Goal: Information Seeking & Learning: Check status

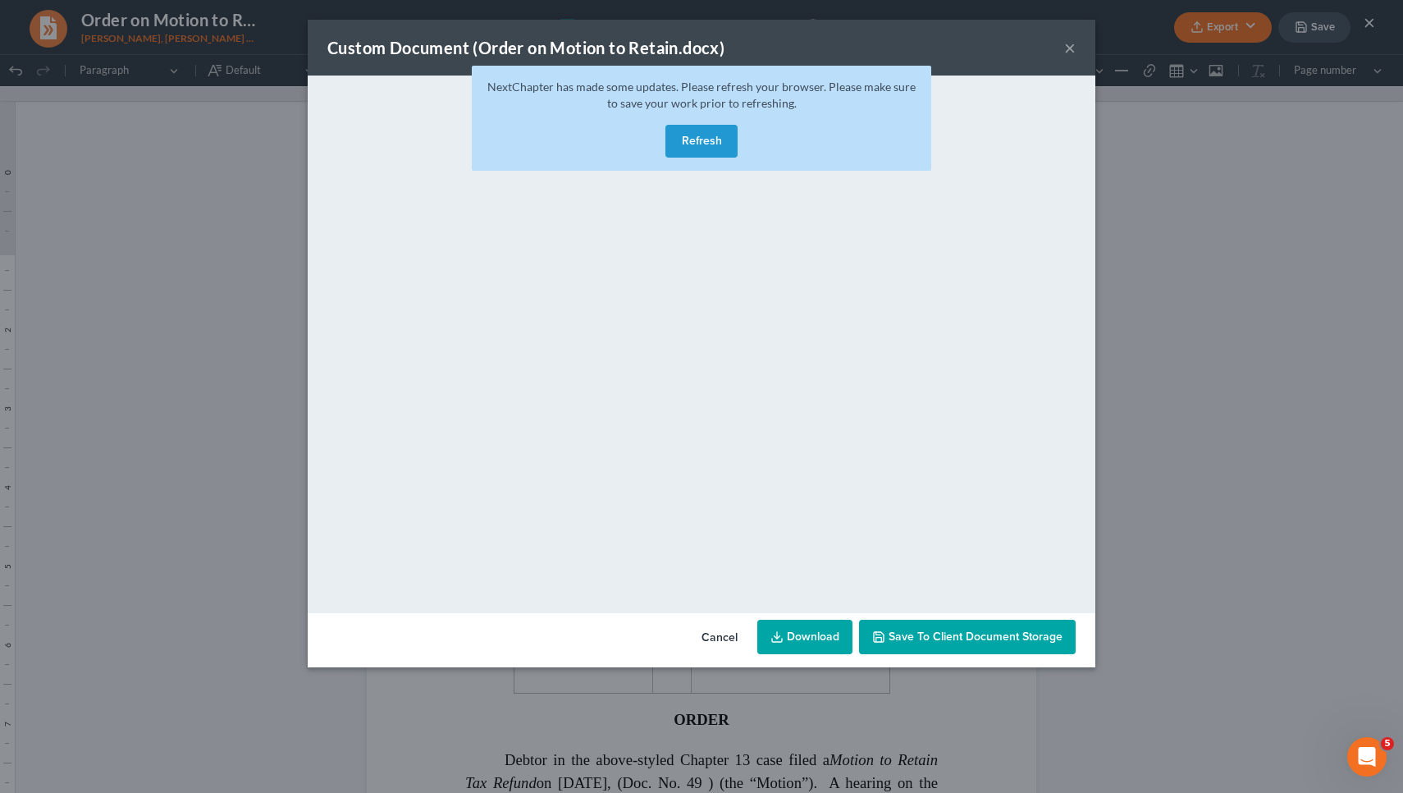
scroll to position [83, 0]
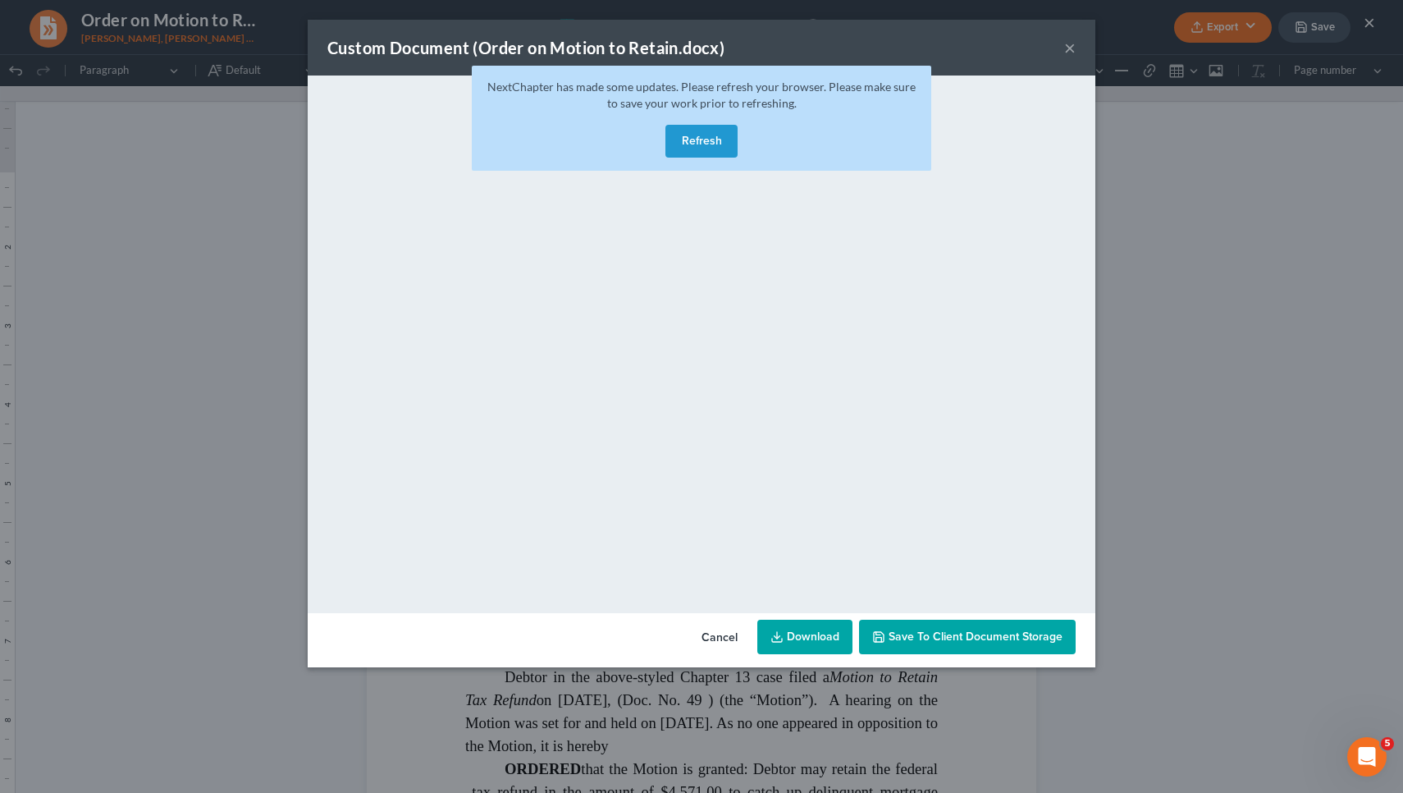
click at [685, 136] on button "Refresh" at bounding box center [702, 141] width 72 height 33
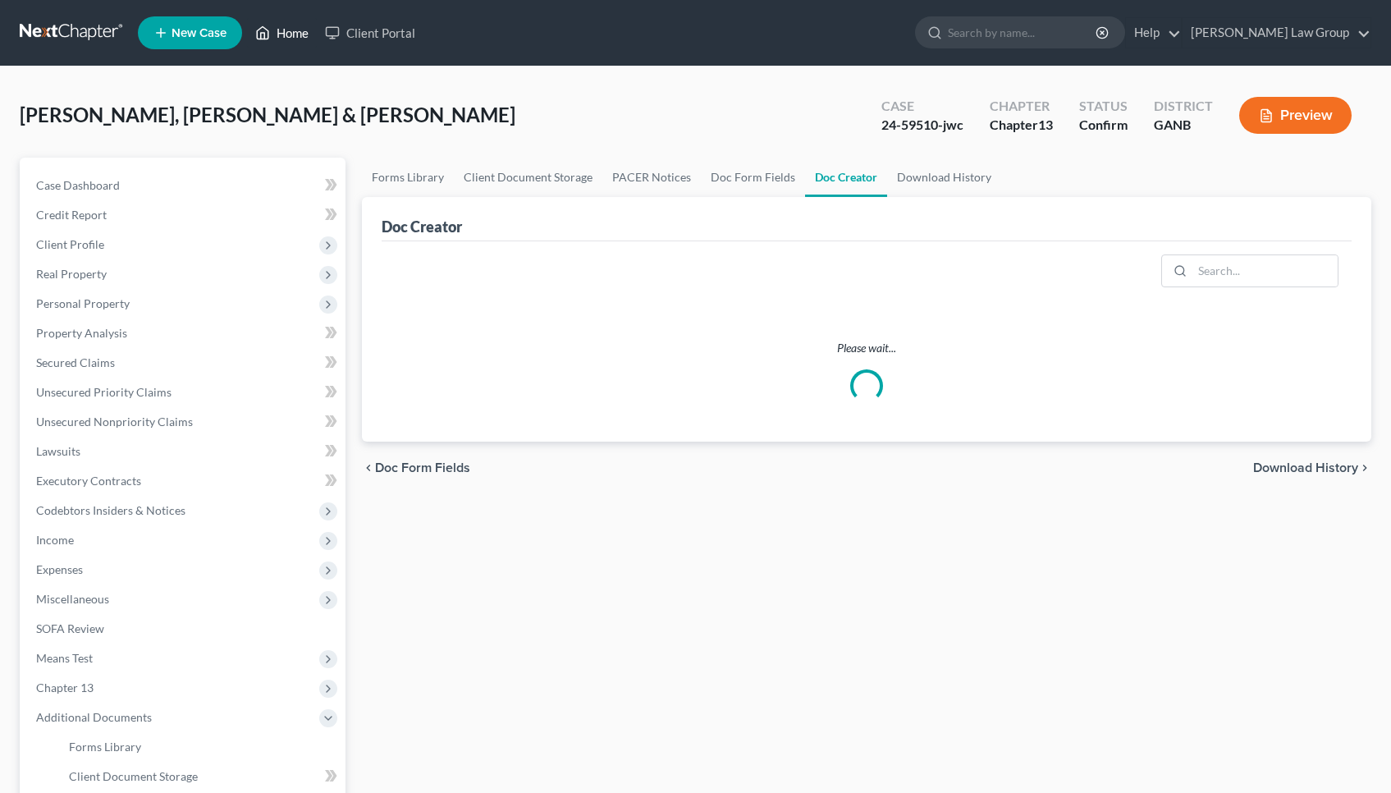
click at [286, 30] on link "Home" at bounding box center [282, 33] width 70 height 30
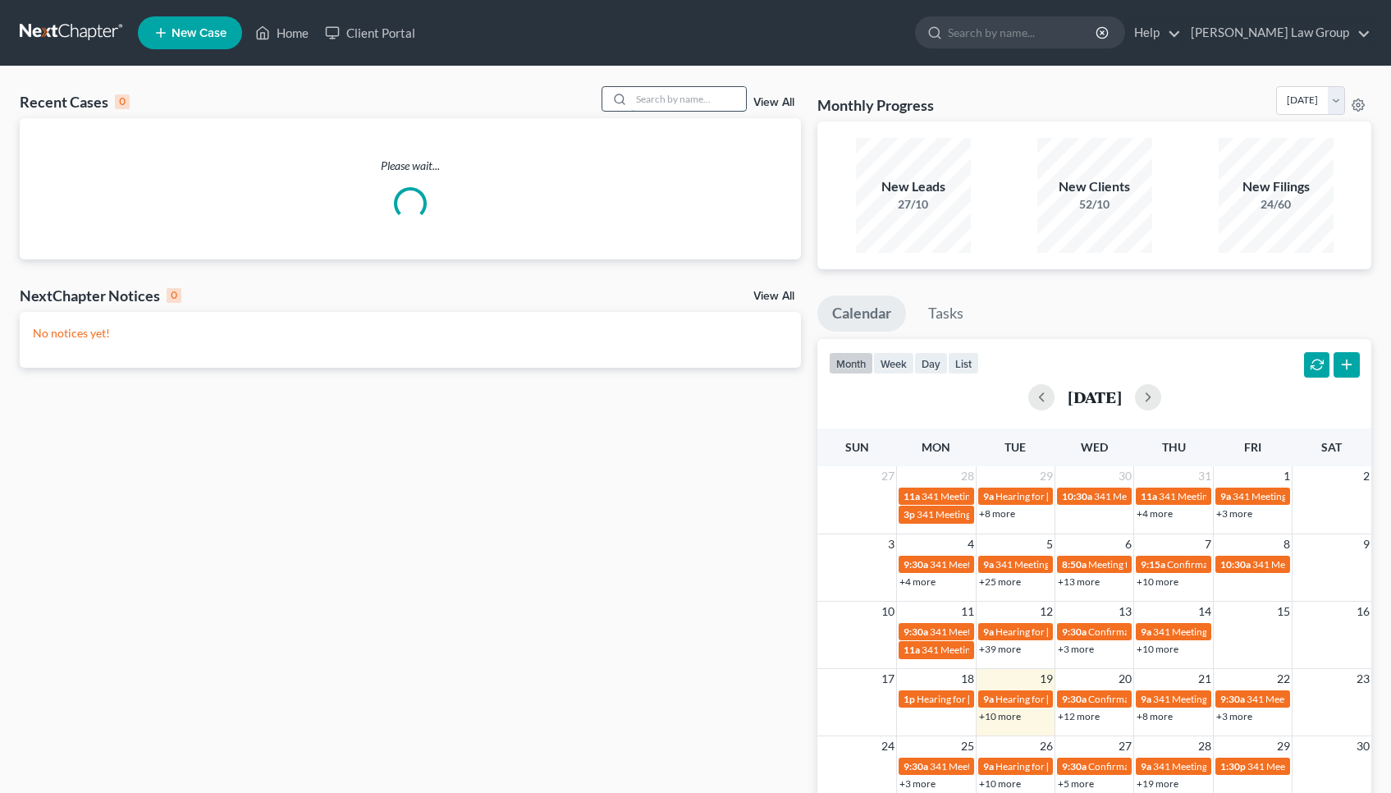
click at [701, 98] on input "search" at bounding box center [688, 99] width 115 height 24
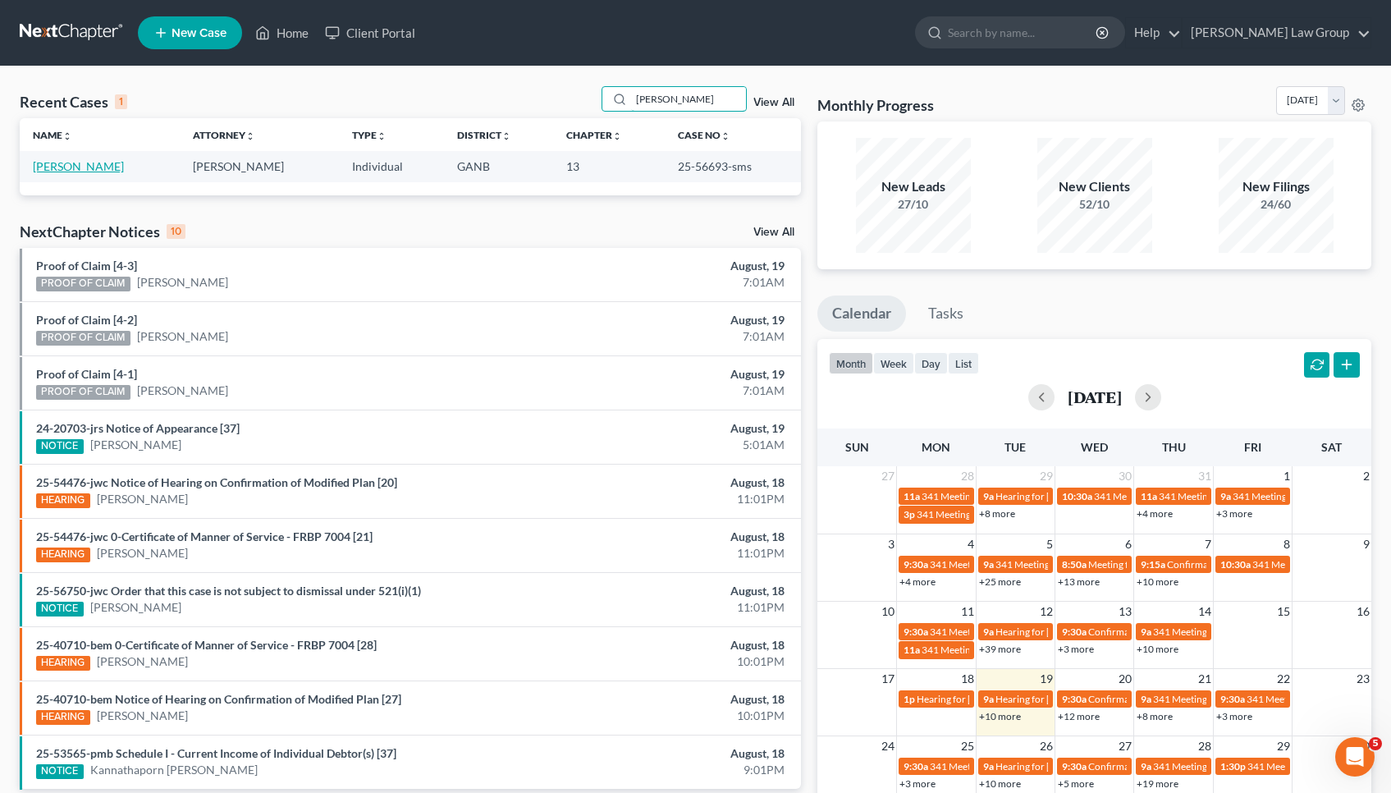
type input "[PERSON_NAME]"
click at [80, 161] on link "[PERSON_NAME]" at bounding box center [78, 166] width 91 height 14
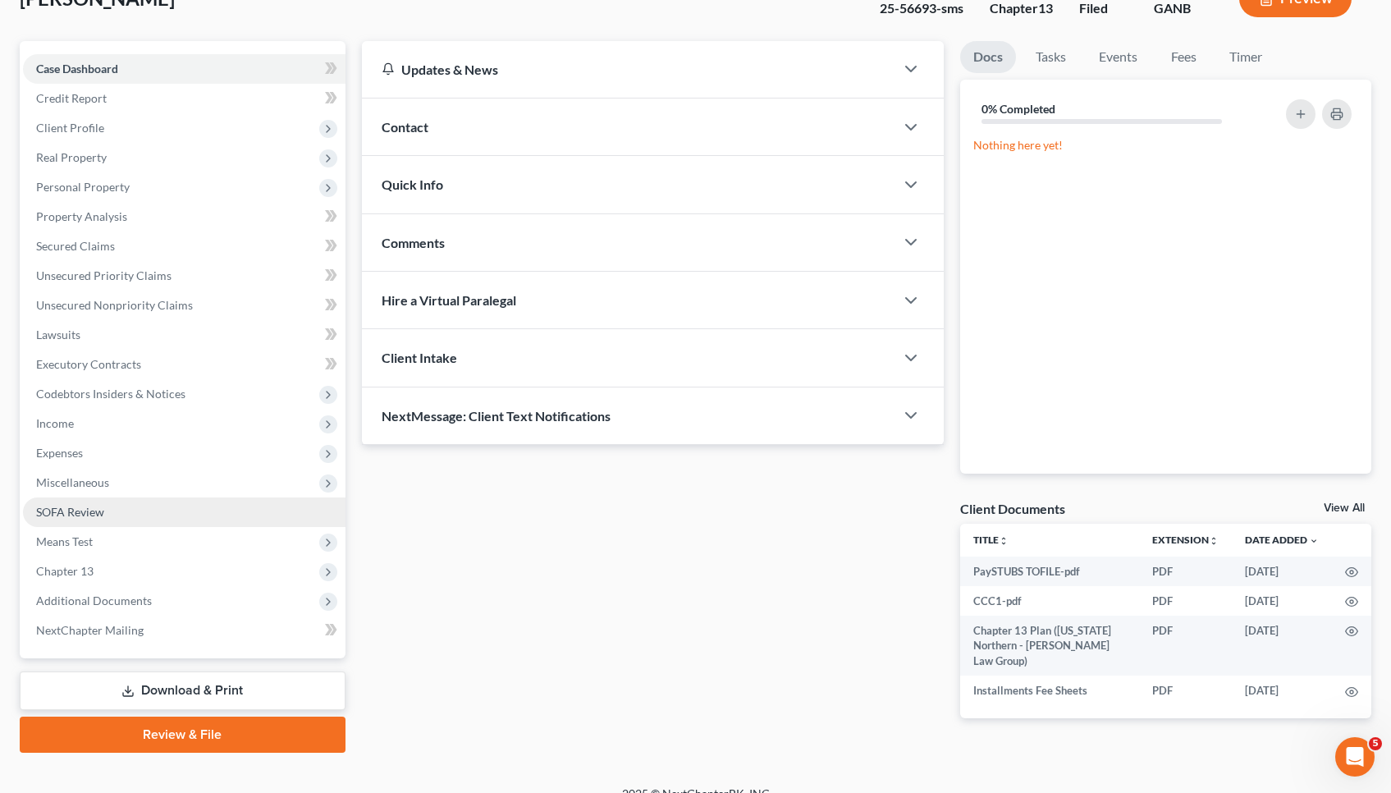
scroll to position [130, 0]
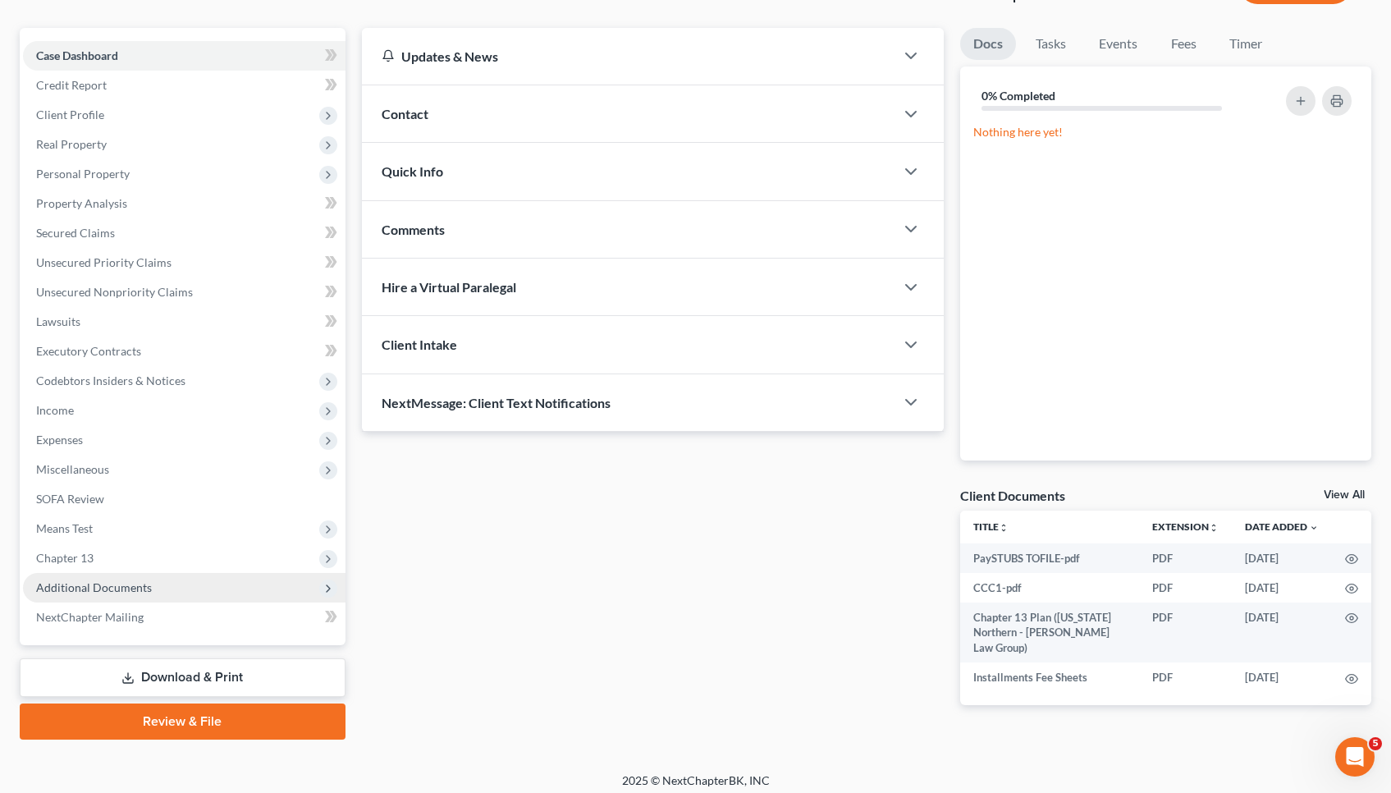
click at [73, 592] on span "Additional Documents" at bounding box center [94, 587] width 116 height 14
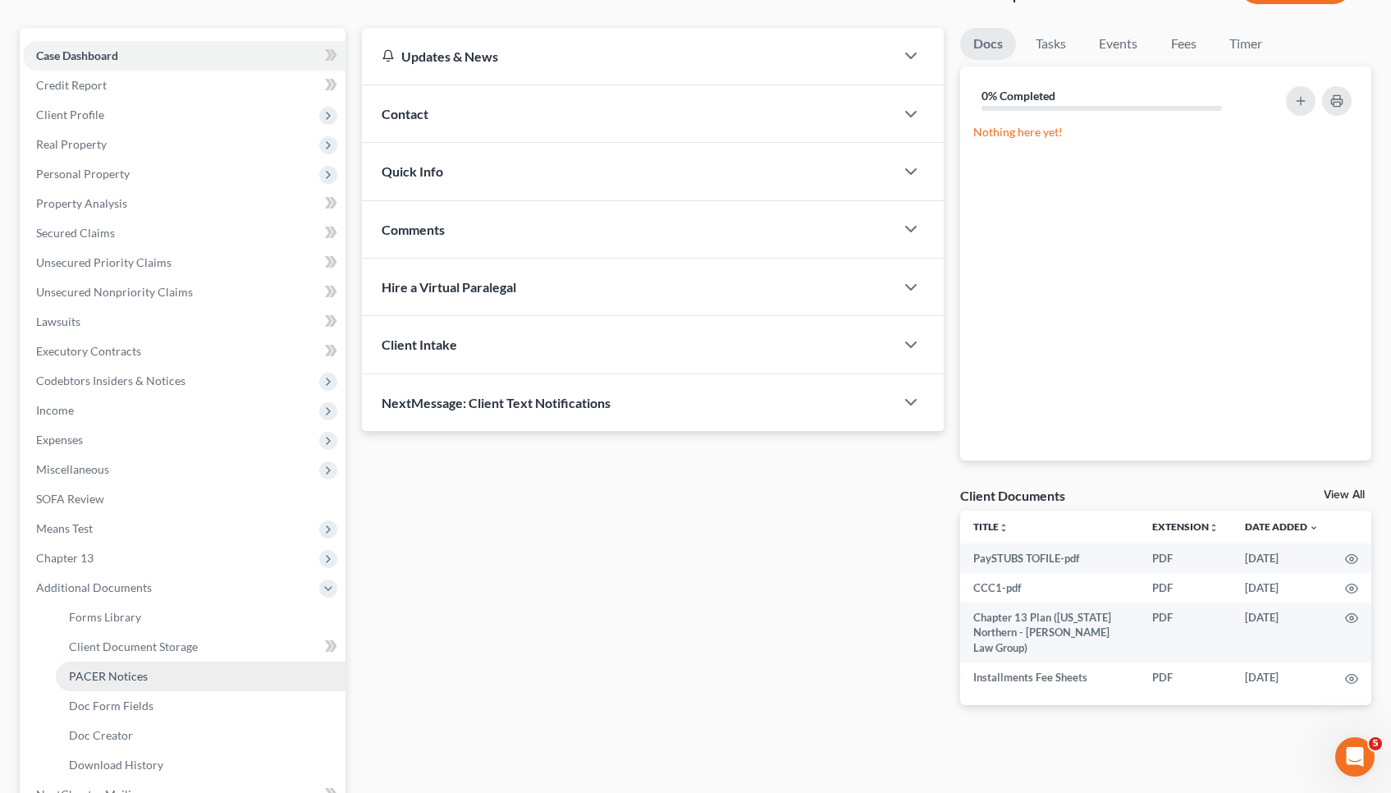
click at [92, 676] on span "PACER Notices" at bounding box center [108, 676] width 79 height 14
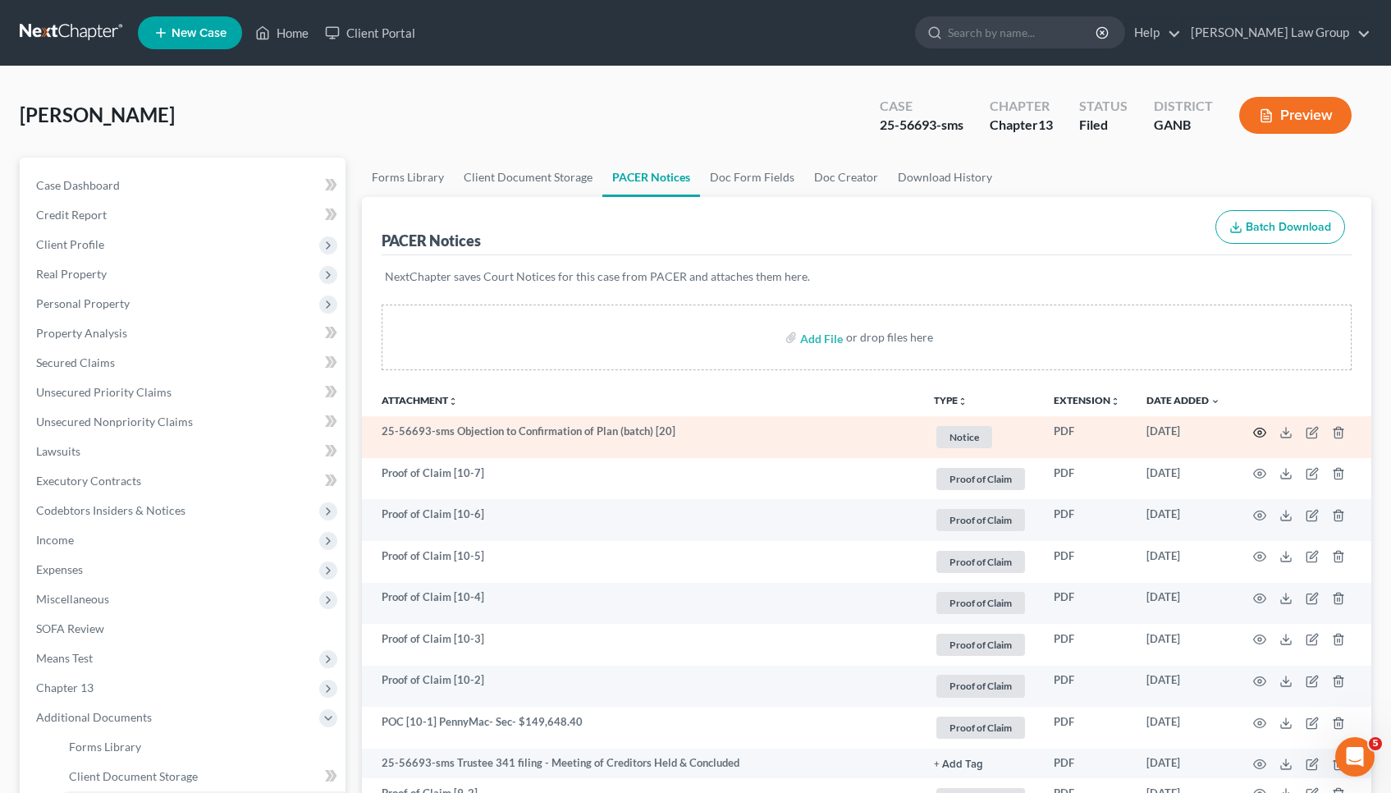
click at [1261, 432] on icon "button" at bounding box center [1259, 432] width 13 height 13
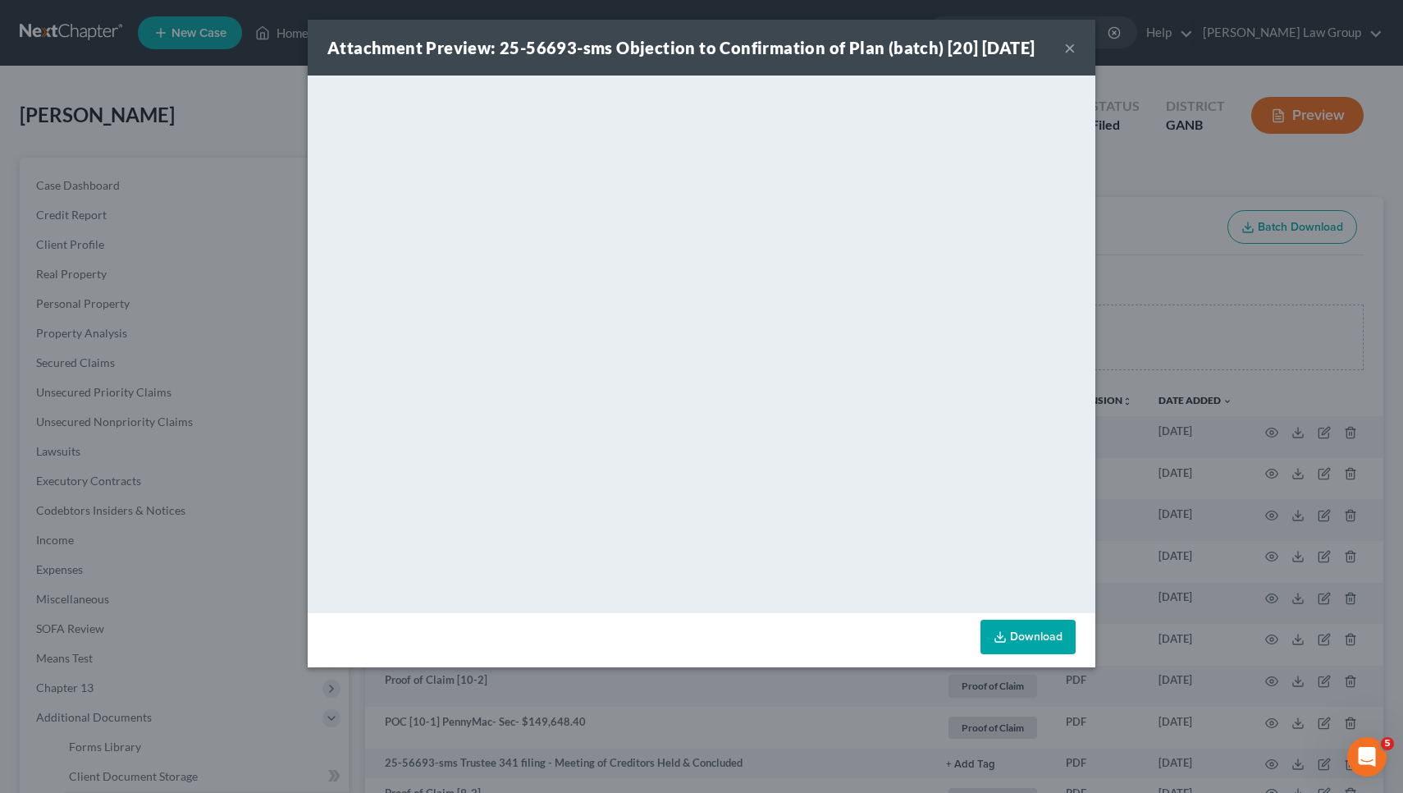
click at [1065, 43] on button "×" at bounding box center [1070, 48] width 11 height 20
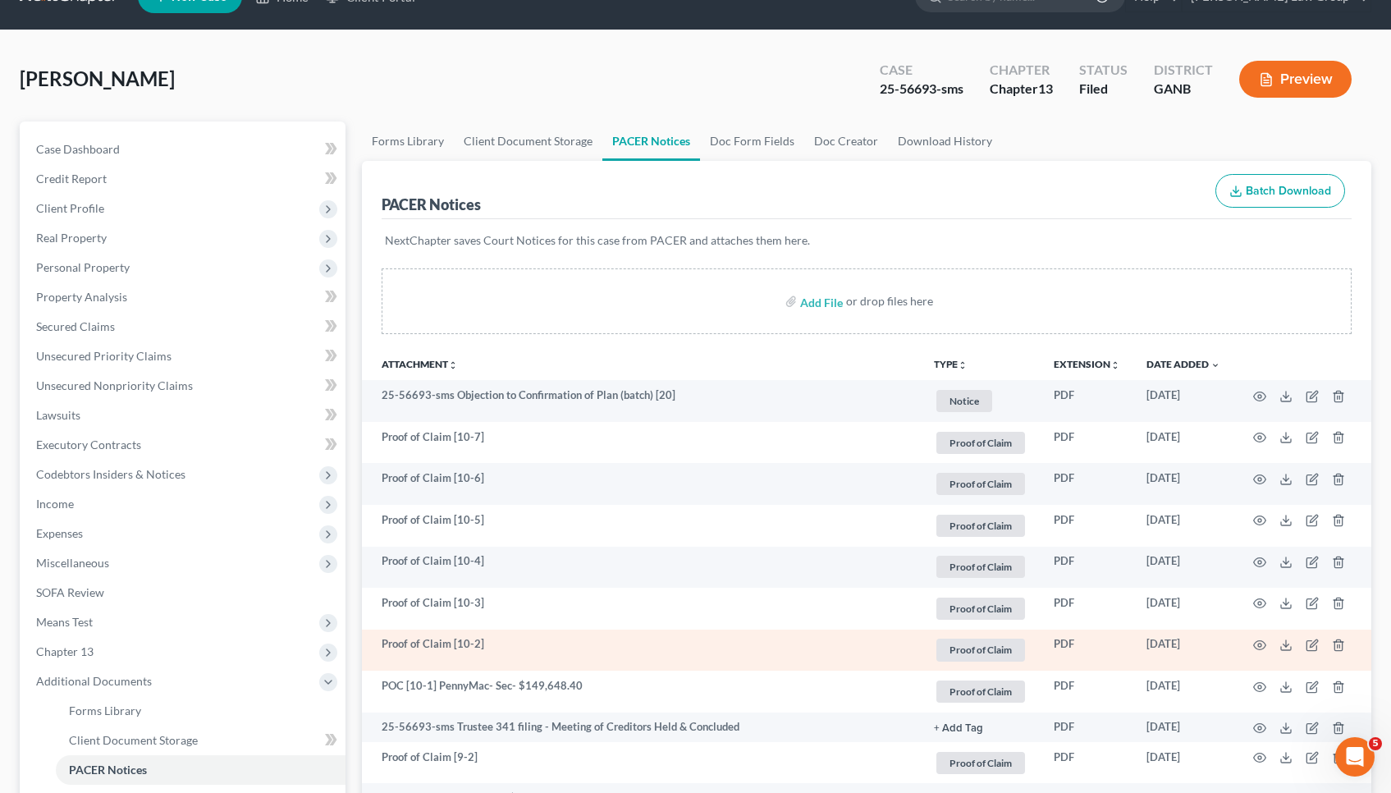
scroll to position [38, 0]
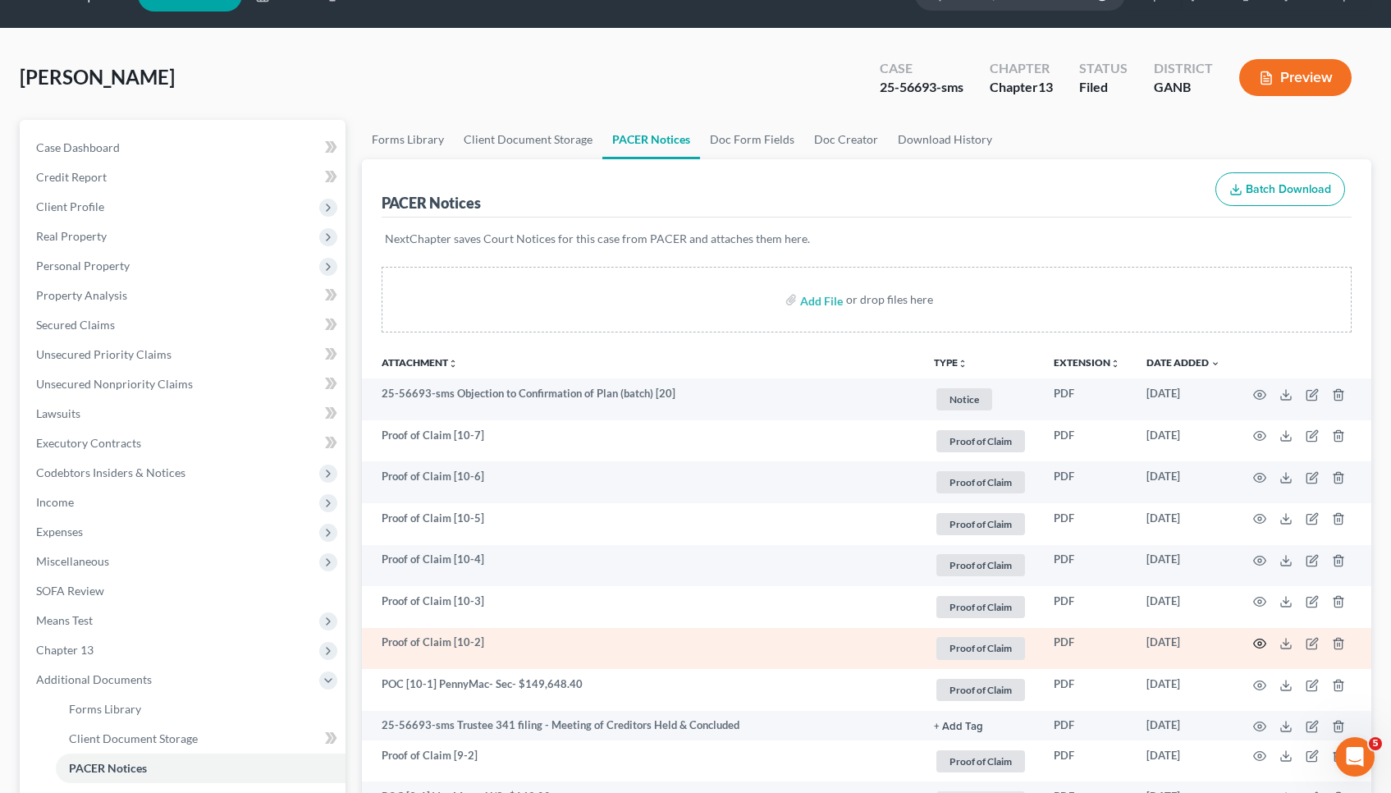
click at [1263, 645] on icon "button" at bounding box center [1259, 643] width 13 height 13
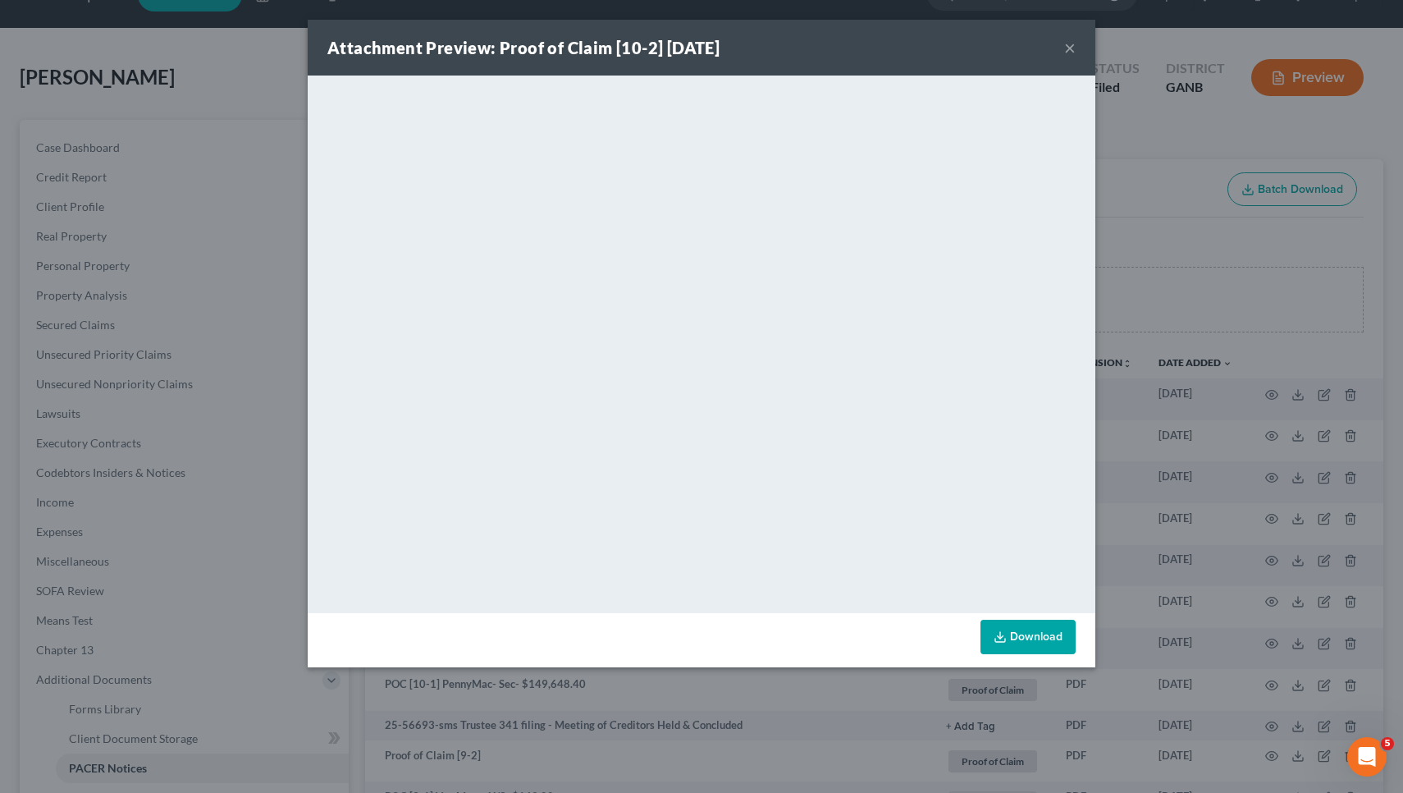
click at [1070, 48] on button "×" at bounding box center [1070, 48] width 11 height 20
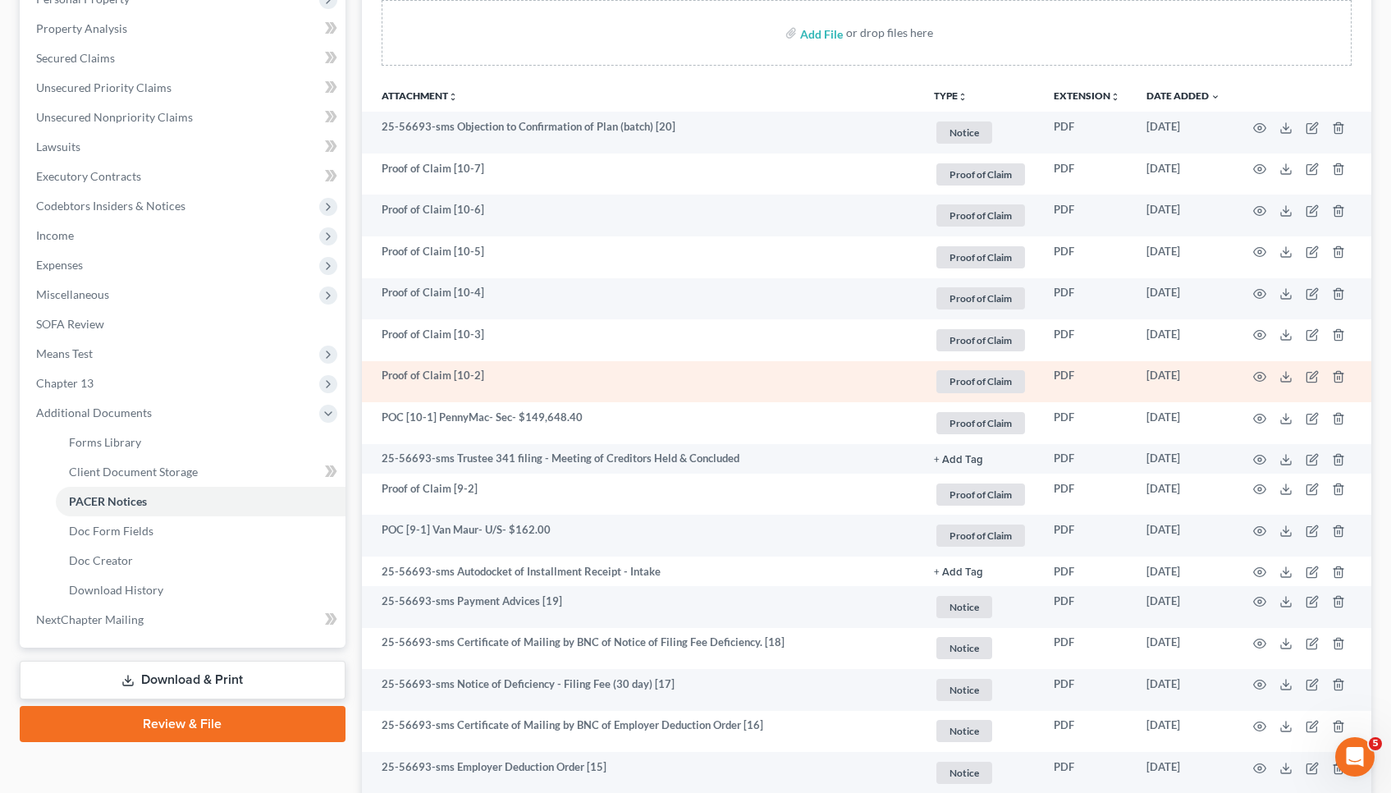
scroll to position [311, 0]
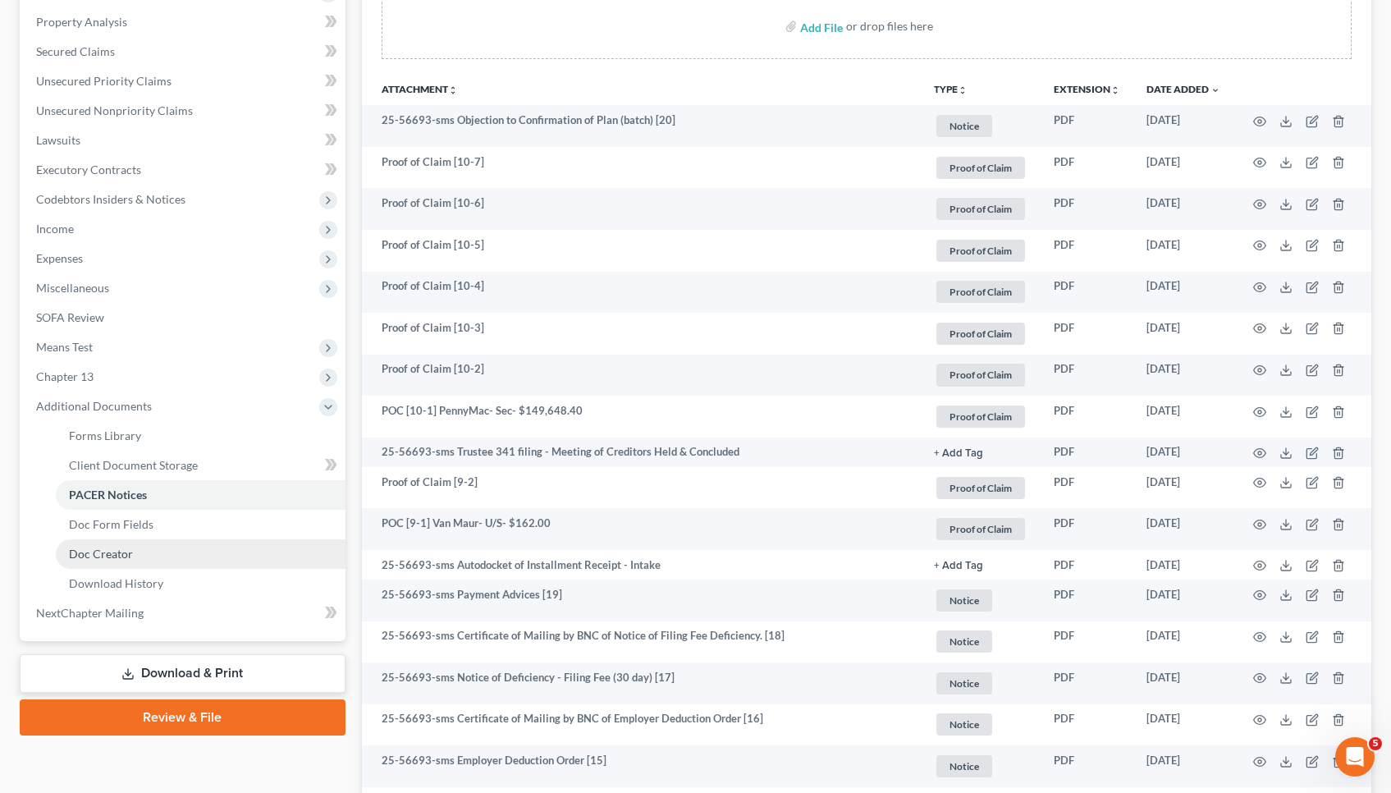
click at [100, 557] on span "Doc Creator" at bounding box center [101, 554] width 64 height 14
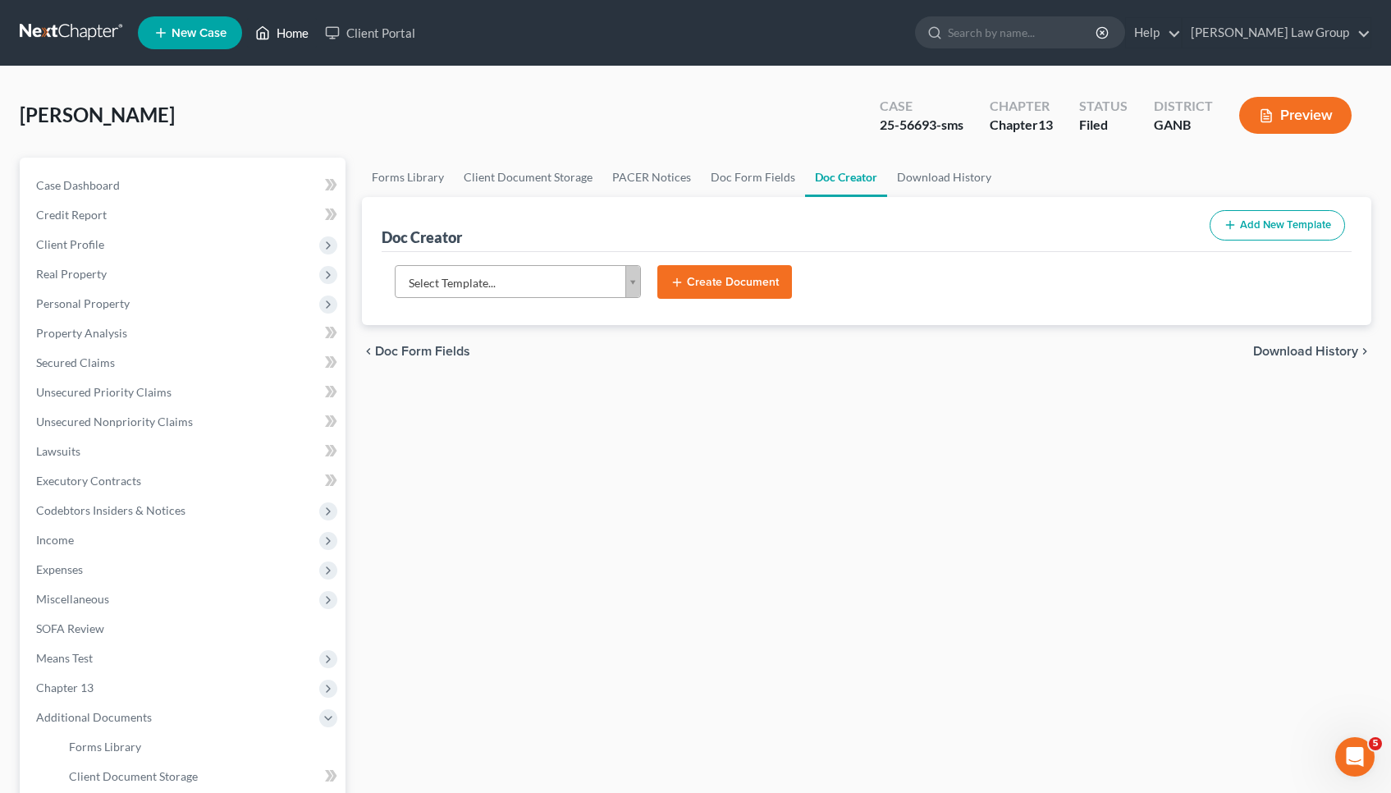
click at [278, 39] on link "Home" at bounding box center [282, 33] width 70 height 30
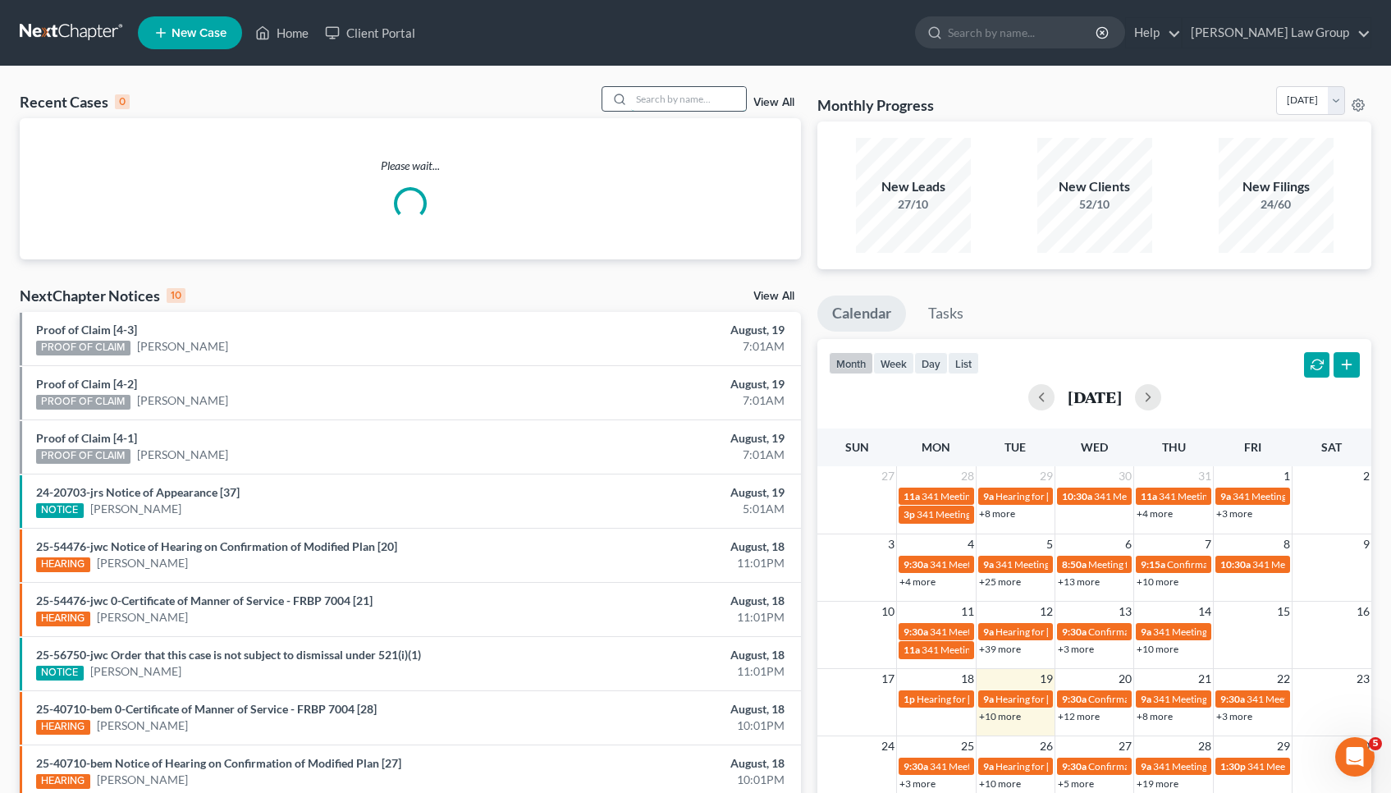
click at [709, 98] on input "search" at bounding box center [688, 99] width 115 height 24
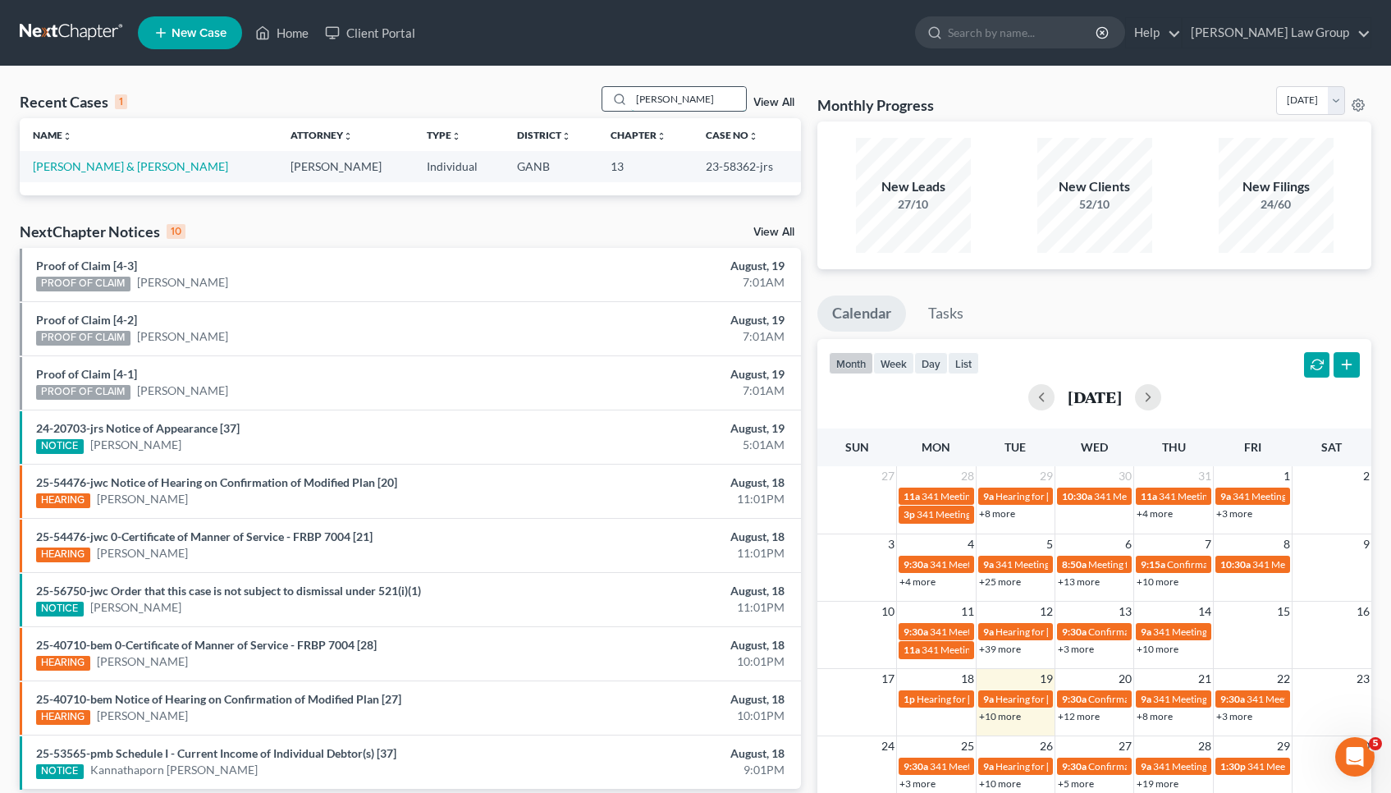
type input "[PERSON_NAME]"
drag, startPoint x: 709, startPoint y: 98, endPoint x: 80, endPoint y: 169, distance: 633.5
click at [80, 169] on link "[PERSON_NAME] & [PERSON_NAME]" at bounding box center [130, 166] width 195 height 14
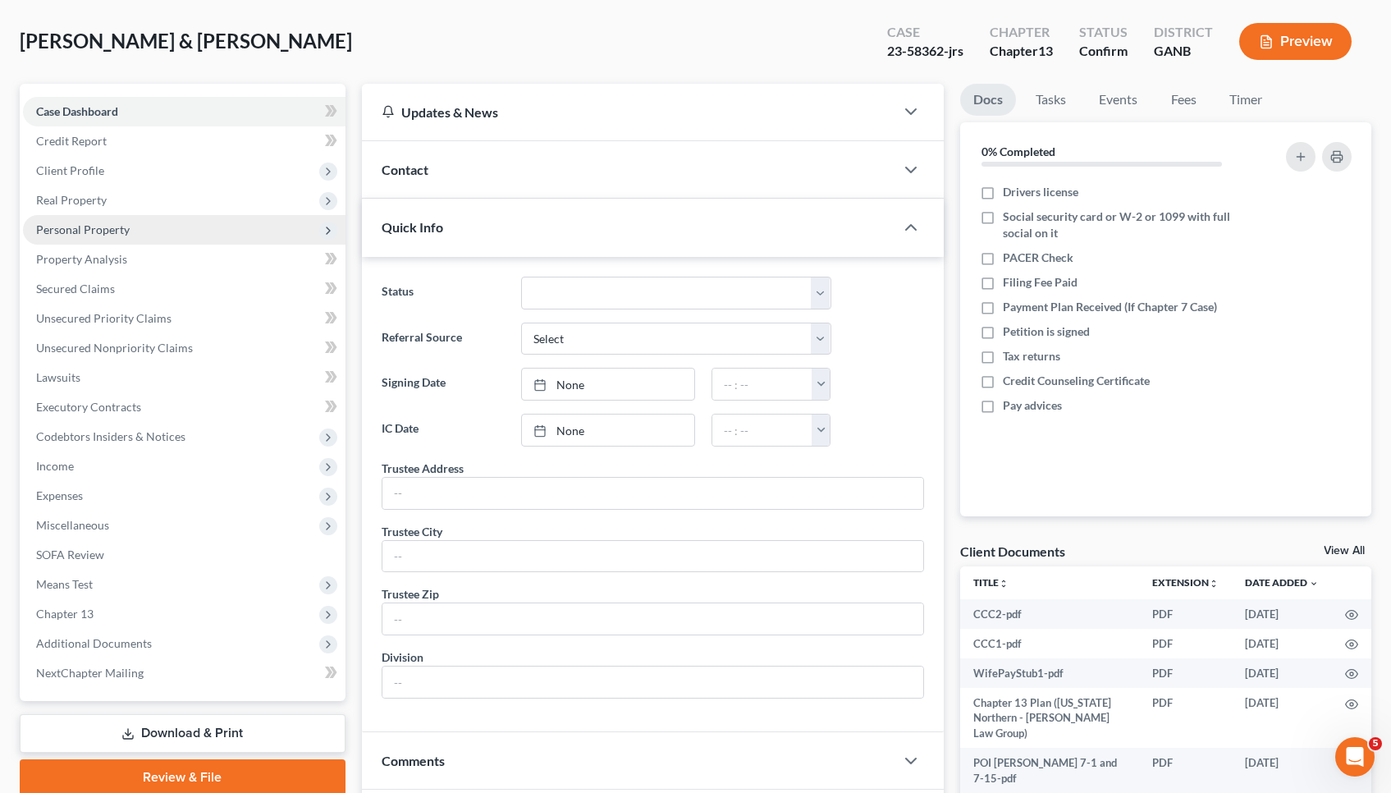
scroll to position [134, 0]
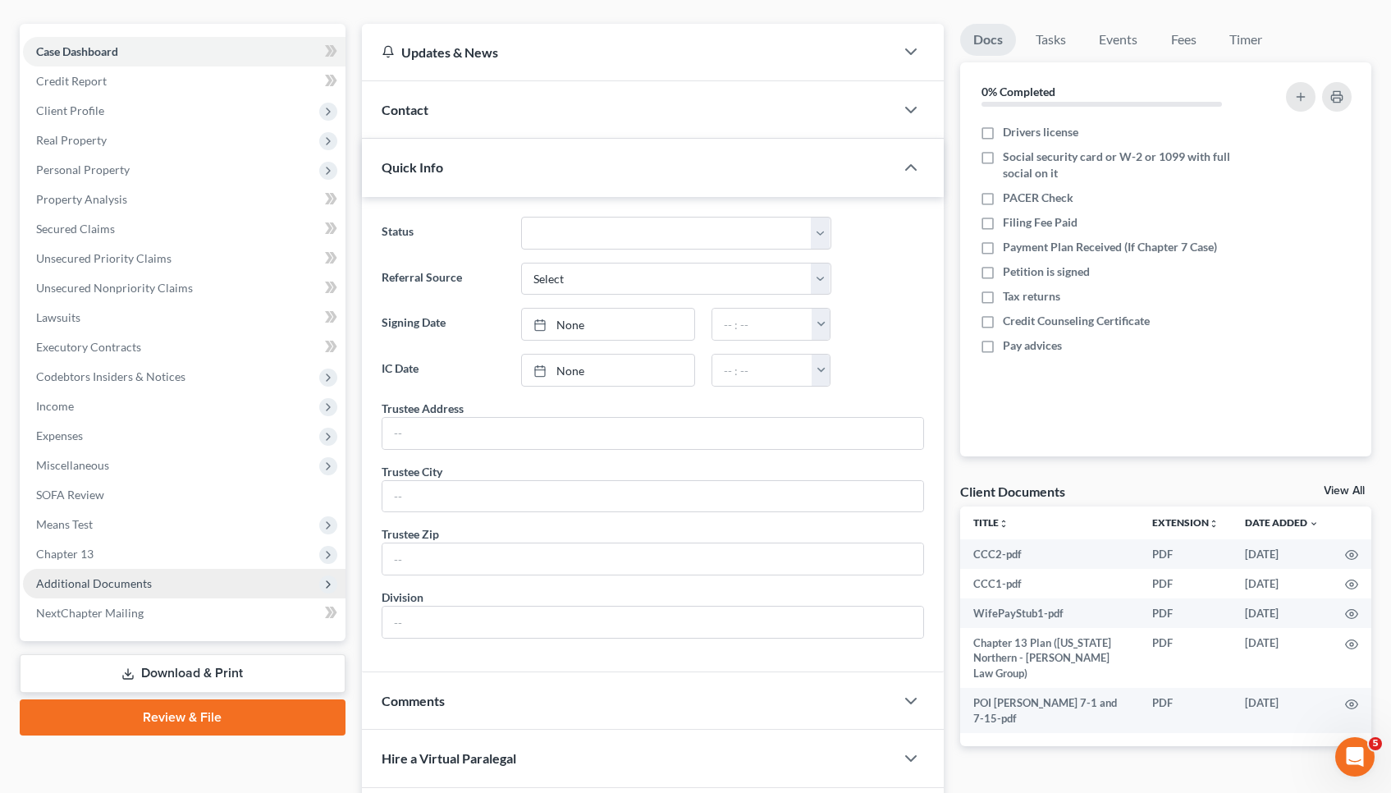
click at [121, 584] on span "Additional Documents" at bounding box center [94, 583] width 116 height 14
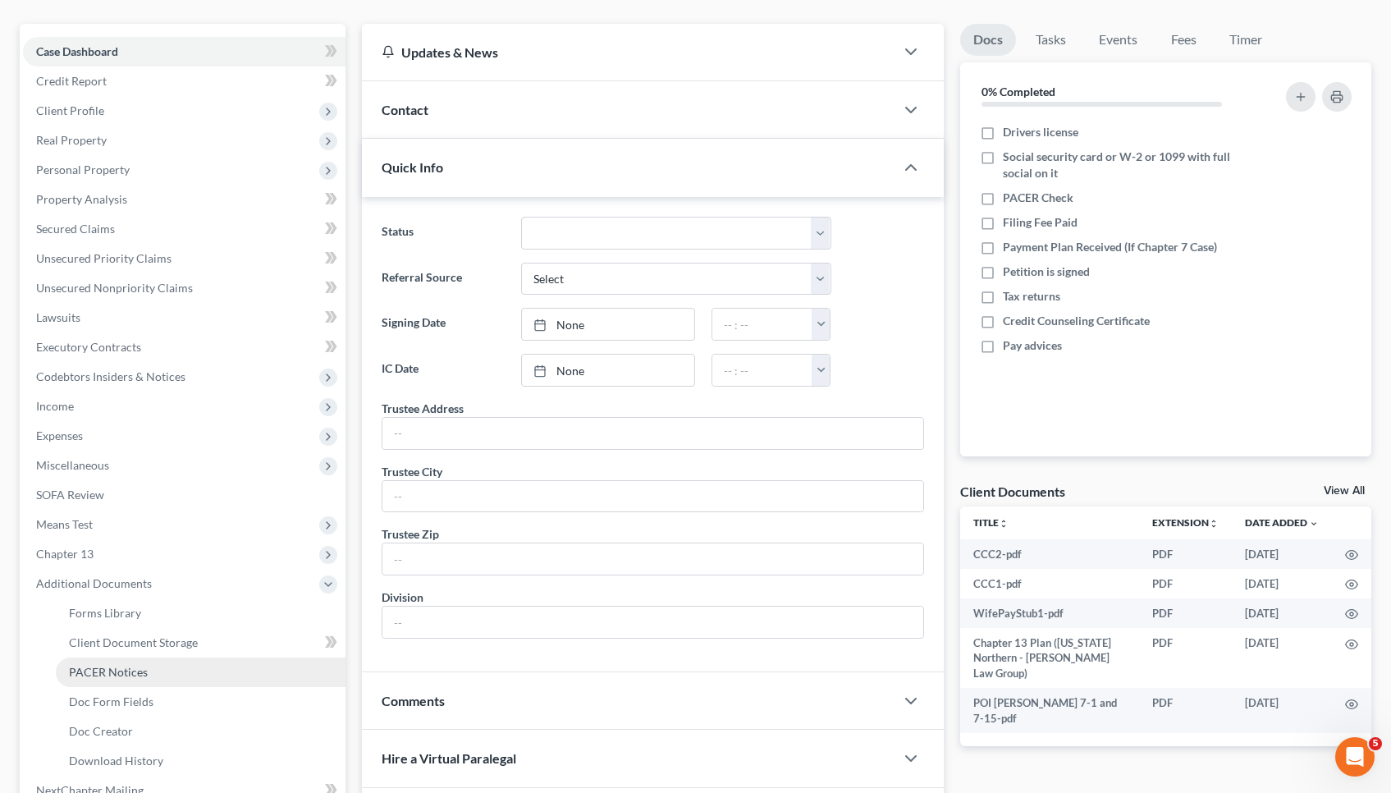
click at [126, 658] on link "PACER Notices" at bounding box center [201, 672] width 290 height 30
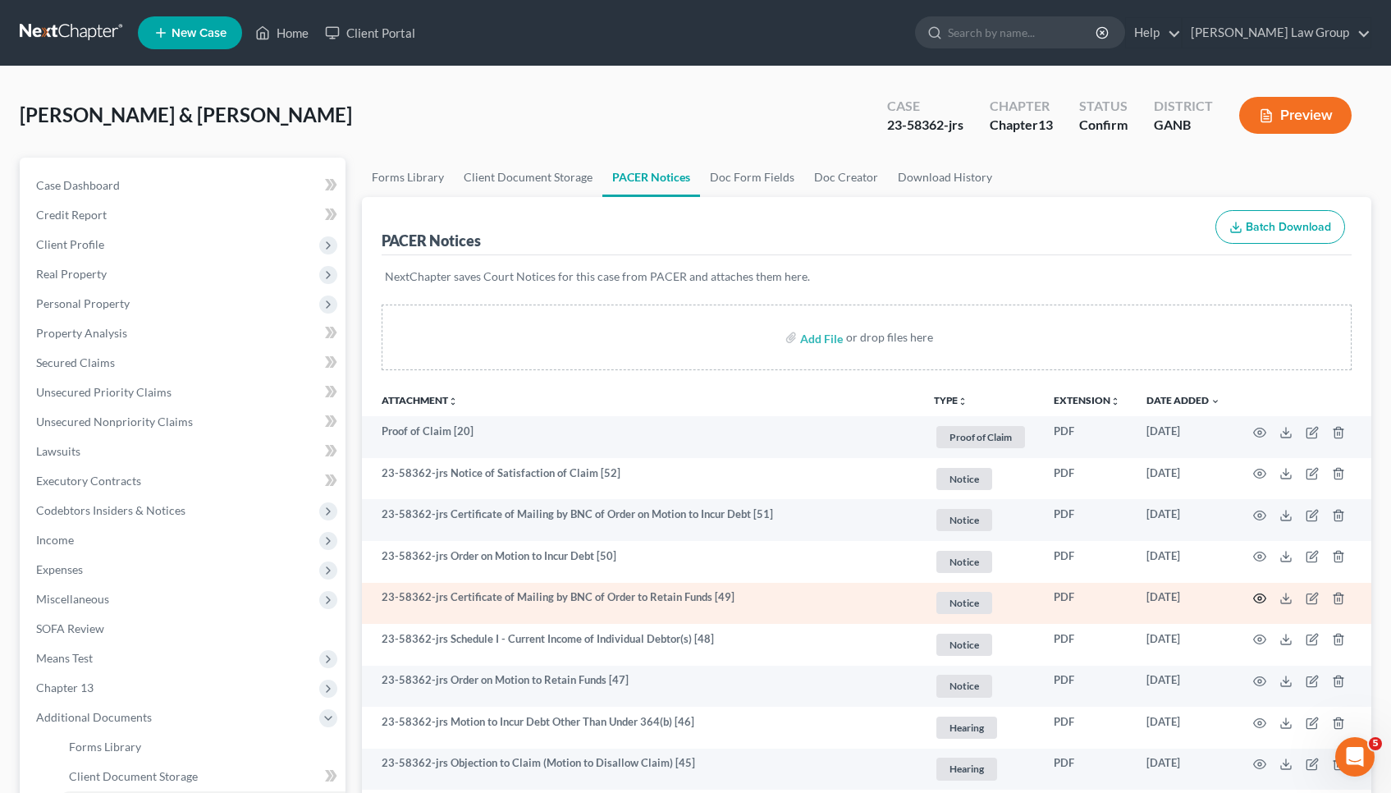
click at [1262, 602] on icon "button" at bounding box center [1260, 598] width 12 height 9
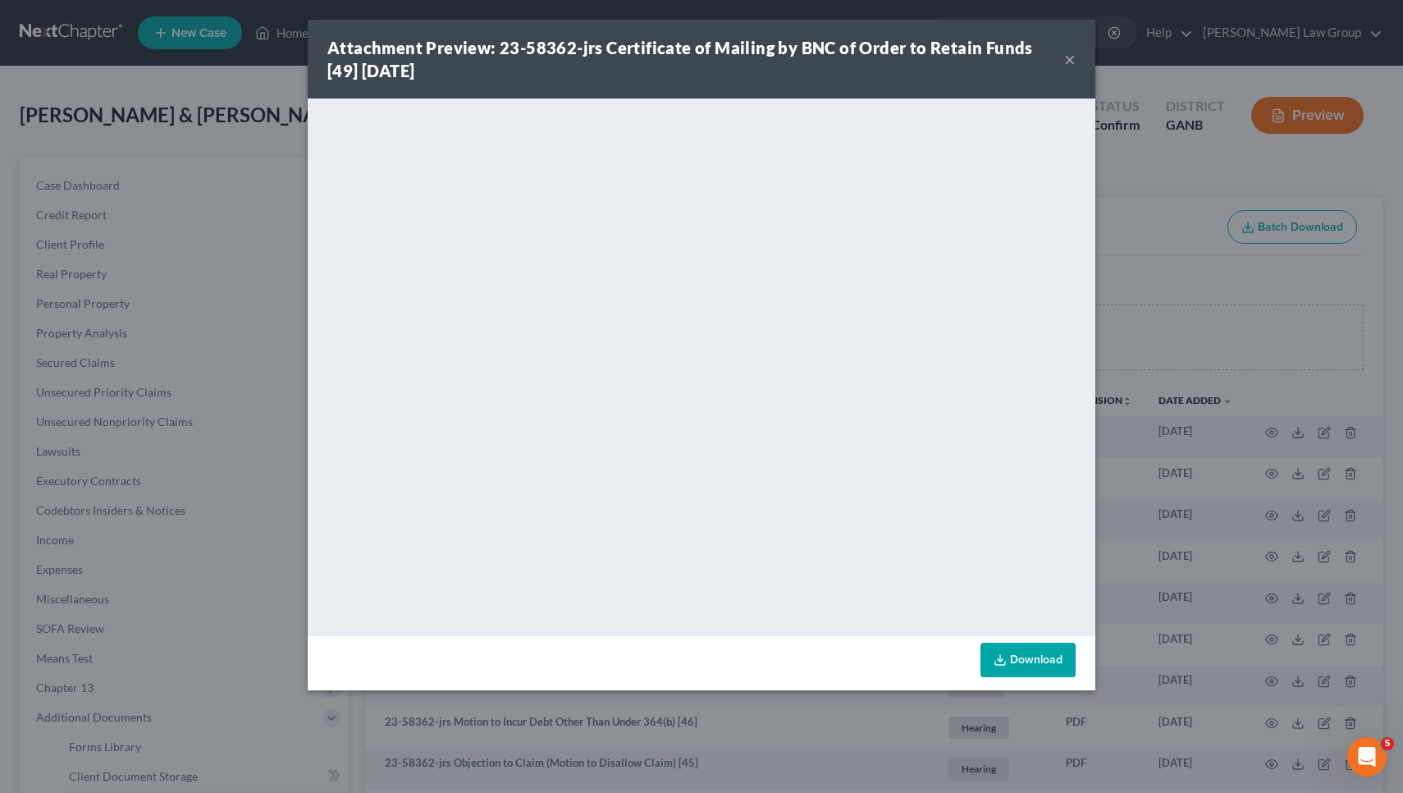
click at [1071, 62] on button "×" at bounding box center [1070, 59] width 11 height 20
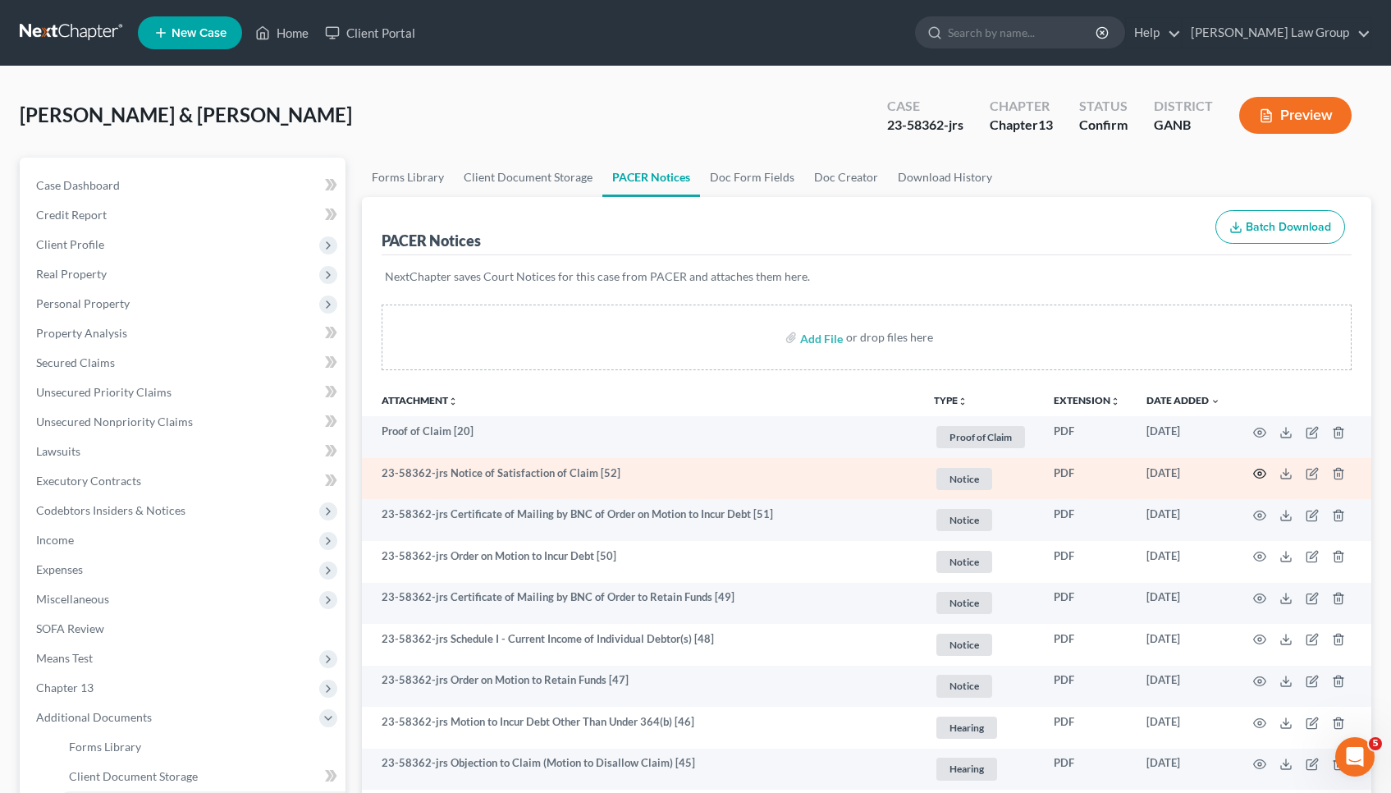
click at [1258, 473] on circle "button" at bounding box center [1259, 473] width 3 height 3
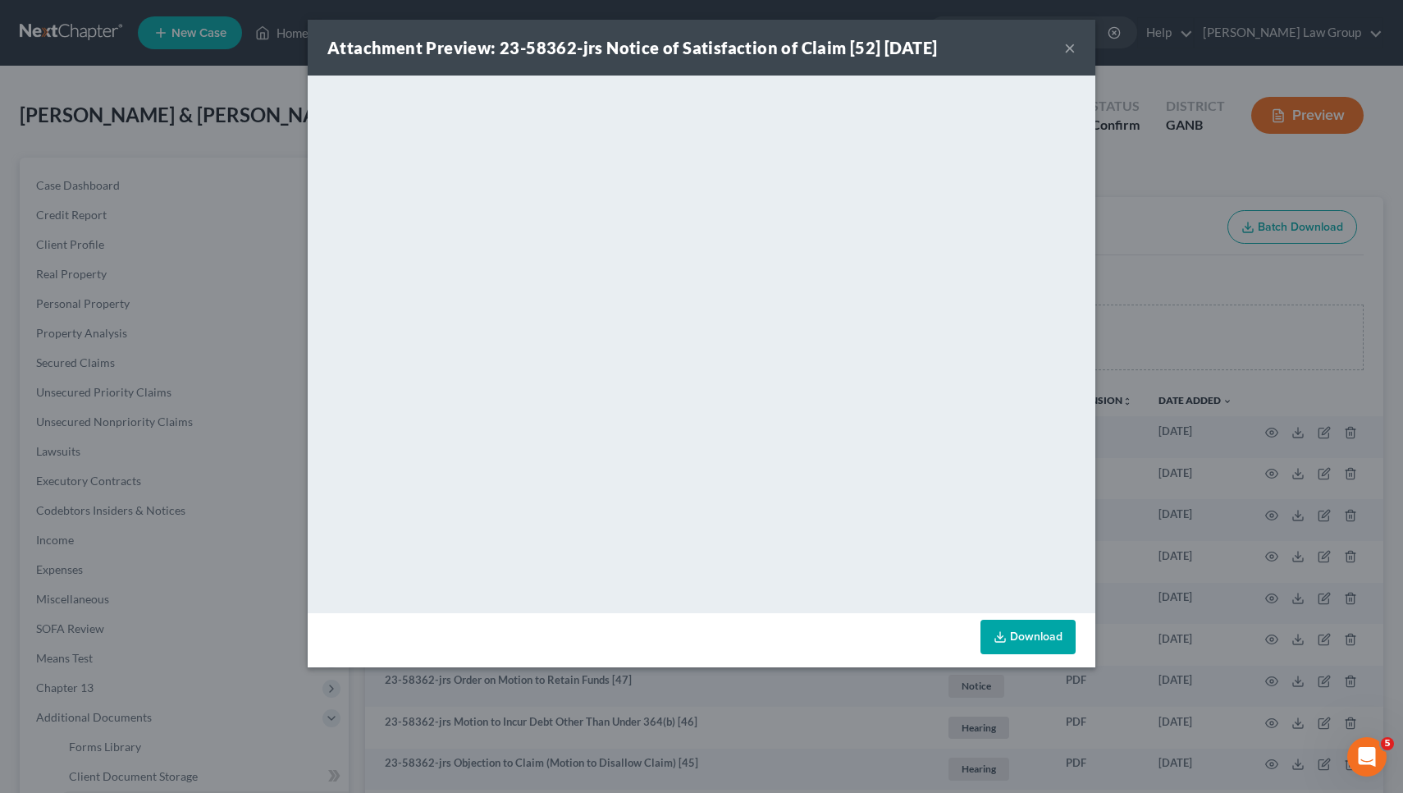
click at [1074, 46] on button "×" at bounding box center [1070, 48] width 11 height 20
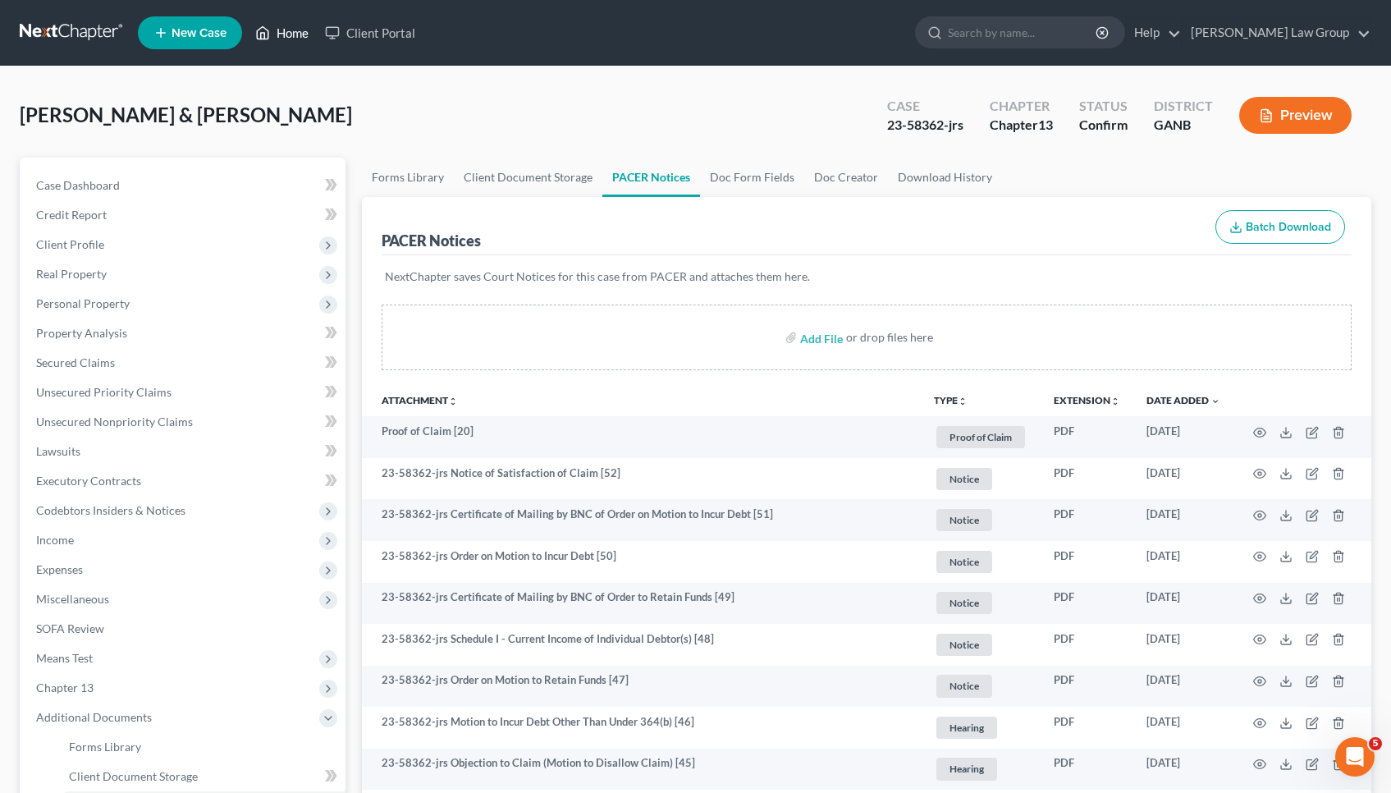
click at [289, 34] on link "Home" at bounding box center [282, 33] width 70 height 30
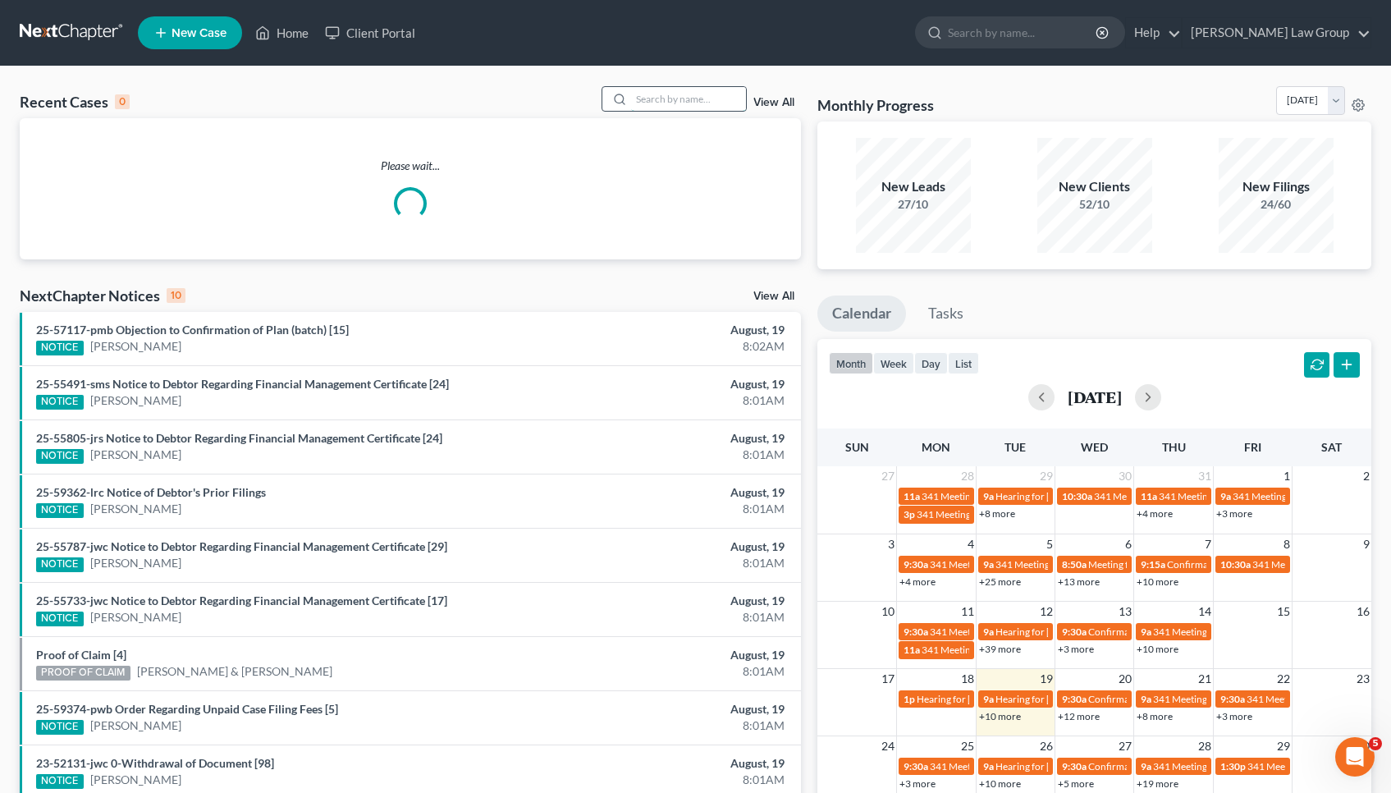
click at [714, 97] on input "search" at bounding box center [688, 99] width 115 height 24
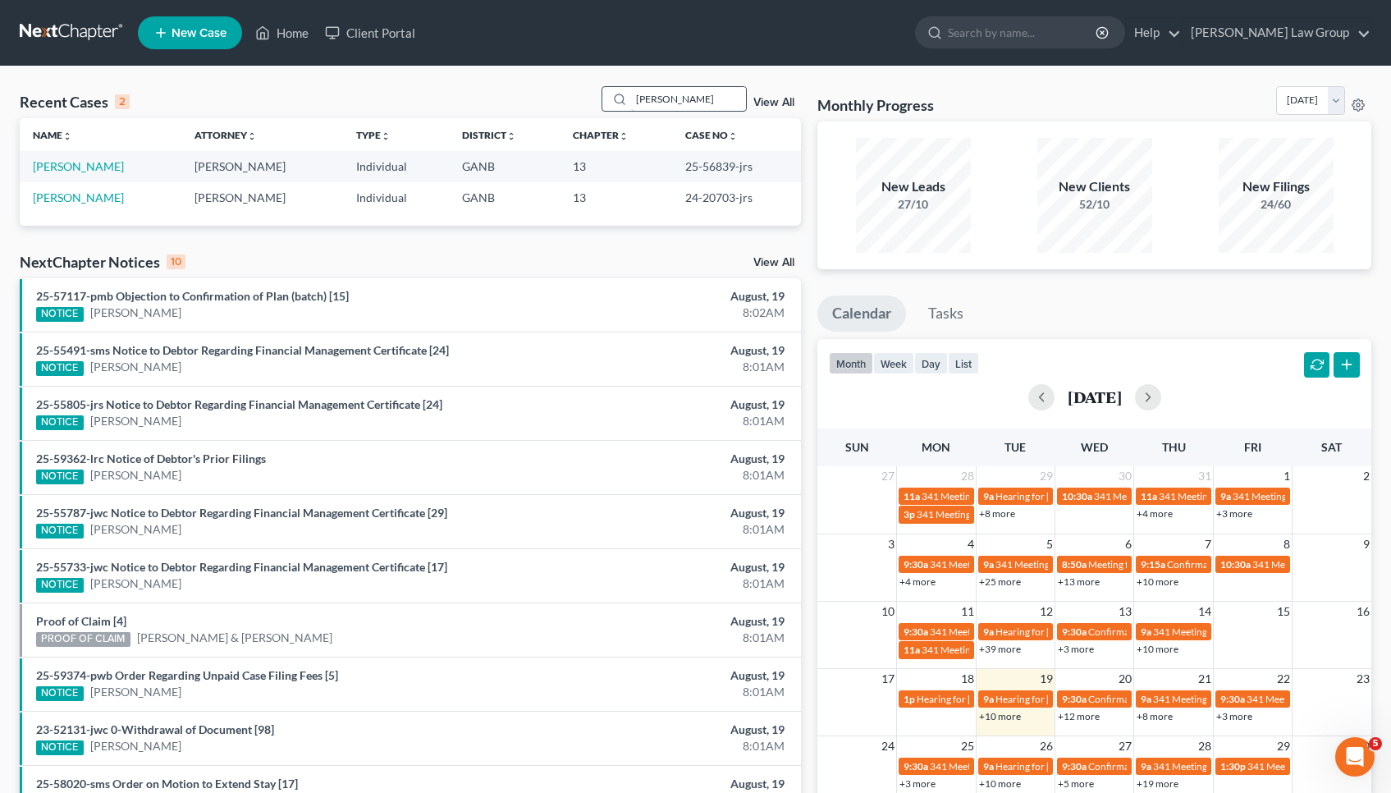
type input "[PERSON_NAME]"
drag, startPoint x: 714, startPoint y: 97, endPoint x: 82, endPoint y: 167, distance: 635.8
click at [82, 167] on link "[PERSON_NAME]" at bounding box center [78, 166] width 91 height 14
